Goal: Task Accomplishment & Management: Complete application form

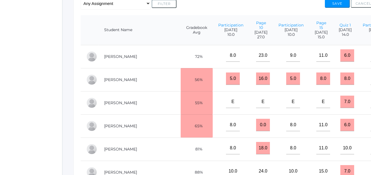
scroll to position [0, 257]
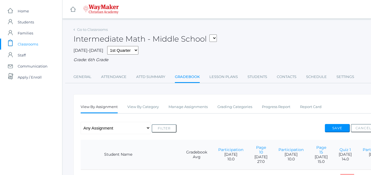
scroll to position [230, 0]
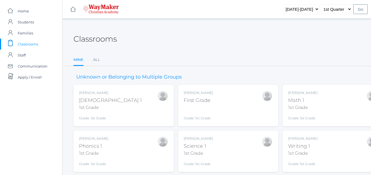
scroll to position [63, 0]
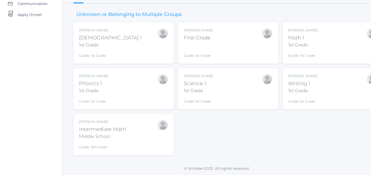
click at [198, 41] on div "First Grade" at bounding box center [198, 37] width 29 height 7
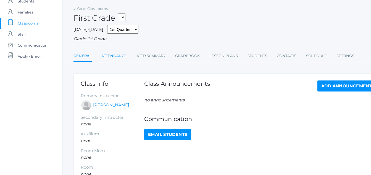
scroll to position [20, 0]
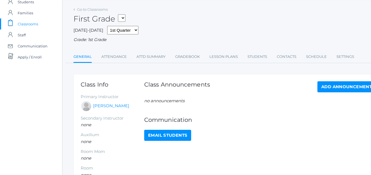
drag, startPoint x: 121, startPoint y: 57, endPoint x: 131, endPoint y: 53, distance: 11.4
drag, startPoint x: 115, startPoint y: 56, endPoint x: 115, endPoint y: 59, distance: 3.0
click at [123, 57] on link "Attendance" at bounding box center [113, 56] width 25 height 11
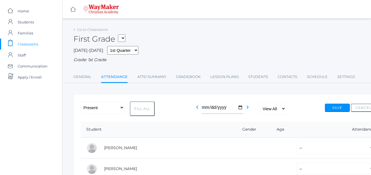
click at [145, 108] on button "Fill All" at bounding box center [142, 109] width 25 height 15
select select "P"
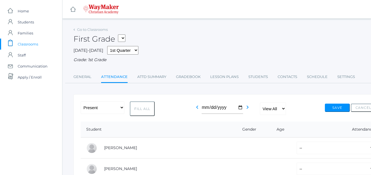
select select "P"
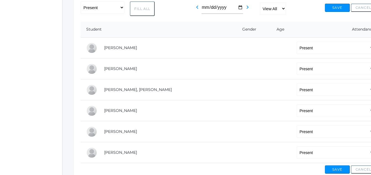
scroll to position [111, 0]
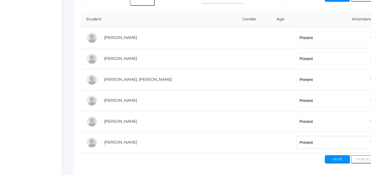
click at [297, 142] on select "-- Present Tardy Excused Tardy Unexcused Absent Excused Absent Unexcused" at bounding box center [336, 143] width 78 height 12
select select "AE"
click at [297, 137] on select "-- Present Tardy Excused Tardy Unexcused Absent Excused Absent Unexcused" at bounding box center [336, 143] width 78 height 12
click at [336, 158] on button "Save" at bounding box center [337, 160] width 25 height 8
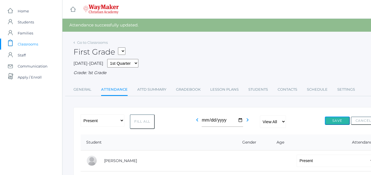
click at [339, 120] on button "Save" at bounding box center [337, 121] width 25 height 8
drag, startPoint x: 0, startPoint y: 0, endPoint x: 25, endPoint y: 45, distance: 52.0
click at [25, 44] on span "Classrooms" at bounding box center [28, 44] width 20 height 11
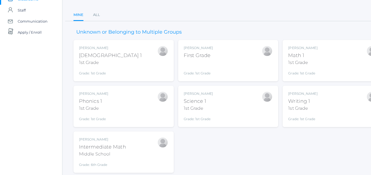
scroll to position [63, 0]
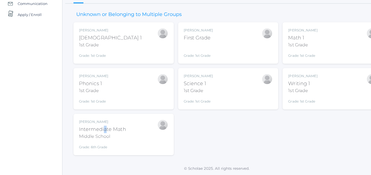
click at [106, 130] on div "Intermediate Math" at bounding box center [102, 129] width 47 height 7
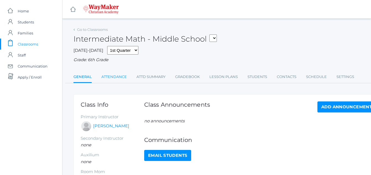
drag, startPoint x: 114, startPoint y: 77, endPoint x: 117, endPoint y: 78, distance: 2.8
click at [124, 79] on link "Attendance" at bounding box center [113, 77] width 25 height 11
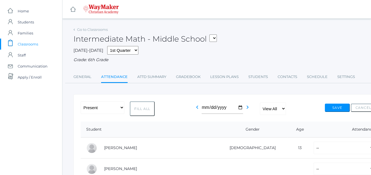
click at [129, 80] on ul "General Attendance Attd Summary Gradebook Lesson Plans Students Contacts Schedu…" at bounding box center [229, 78] width 310 height 12
click at [142, 108] on button "Fill All" at bounding box center [142, 109] width 25 height 15
select select "P"
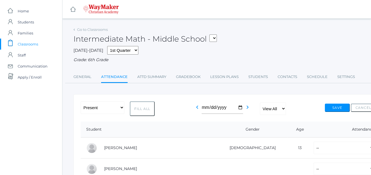
select select "P"
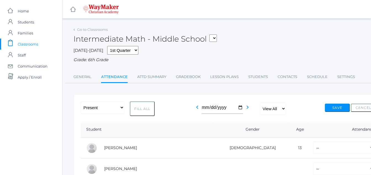
select select "P"
click at [340, 110] on button "Save" at bounding box center [337, 108] width 25 height 8
